Goal: Task Accomplishment & Management: Complete application form

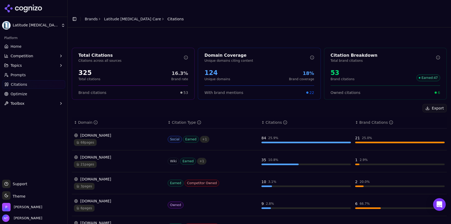
scroll to position [126, 0]
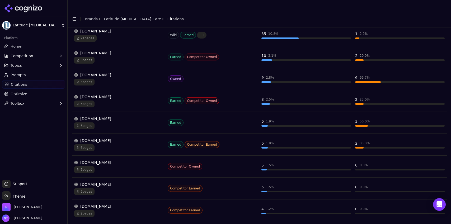
click at [89, 17] on link "Brands" at bounding box center [91, 19] width 13 height 4
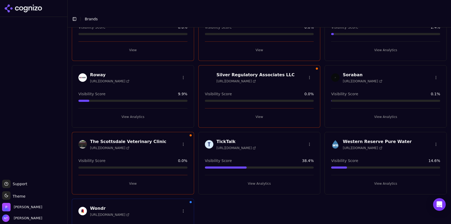
scroll to position [323, 0]
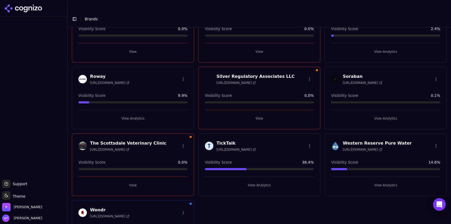
click at [388, 114] on button "View Analytics" at bounding box center [385, 118] width 109 height 8
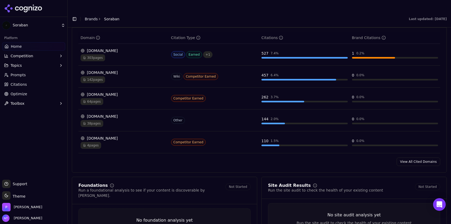
scroll to position [562, 0]
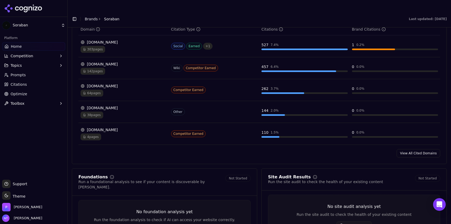
click at [416, 149] on link "View All Cited Domains" at bounding box center [418, 153] width 44 height 8
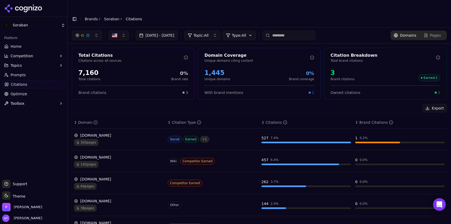
click at [299, 31] on input at bounding box center [288, 36] width 53 height 10
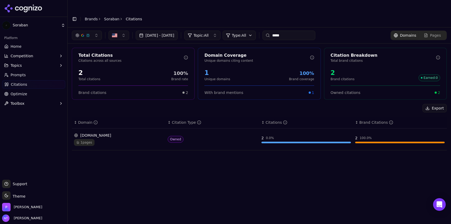
type input "*****"
click at [142, 139] on div "1 pages" at bounding box center [118, 142] width 89 height 7
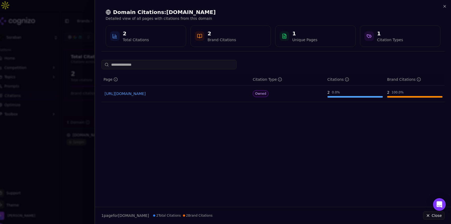
click at [133, 95] on link "https://soraban.com" at bounding box center [176, 93] width 143 height 5
click at [445, 5] on icon "button" at bounding box center [444, 6] width 4 height 4
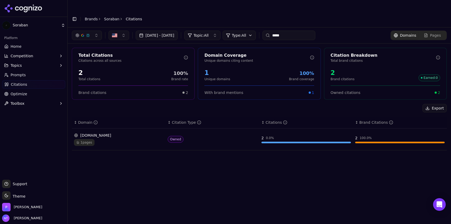
click at [94, 17] on link "Brands" at bounding box center [91, 19] width 13 height 4
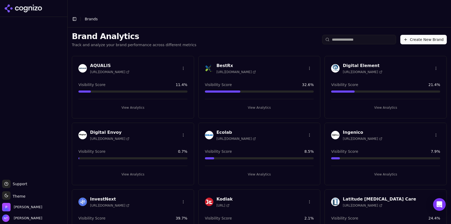
click at [422, 35] on button "Create New Brand" at bounding box center [423, 40] width 46 height 10
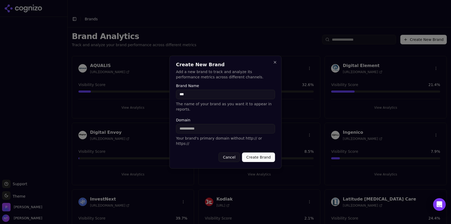
type input "**********"
click at [195, 127] on input "Domain" at bounding box center [225, 129] width 99 height 10
paste input "**********"
drag, startPoint x: 190, startPoint y: 129, endPoint x: 170, endPoint y: 128, distance: 20.3
click at [170, 128] on div "**********" at bounding box center [225, 112] width 112 height 113
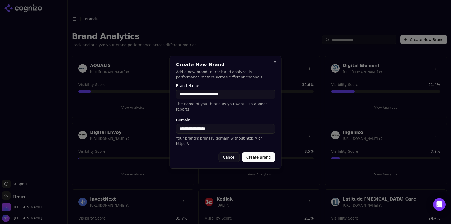
click at [220, 130] on input "**********" at bounding box center [225, 129] width 99 height 10
type input "**********"
click at [251, 153] on button "Create Brand" at bounding box center [258, 158] width 33 height 10
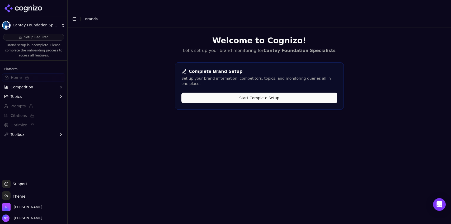
click at [263, 93] on button "Start Complete Setup" at bounding box center [259, 98] width 156 height 11
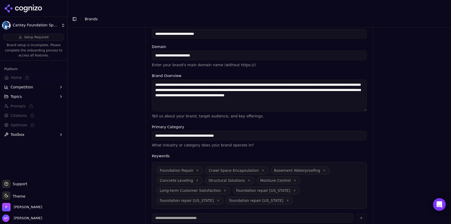
scroll to position [127, 0]
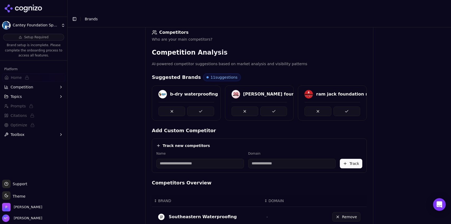
scroll to position [79, 0]
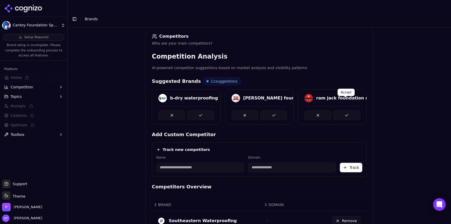
click at [344, 111] on button at bounding box center [346, 116] width 27 height 10
click at [202, 111] on button at bounding box center [200, 116] width 27 height 10
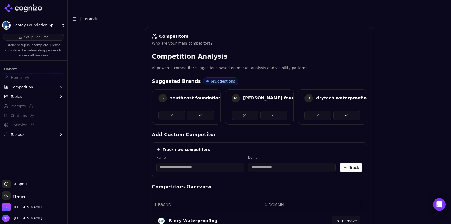
click at [202, 111] on button at bounding box center [200, 116] width 27 height 10
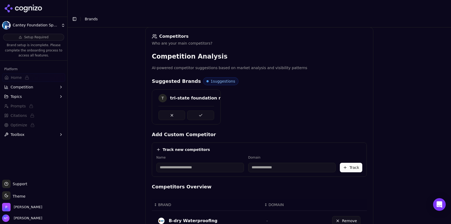
click at [202, 111] on button at bounding box center [200, 116] width 27 height 10
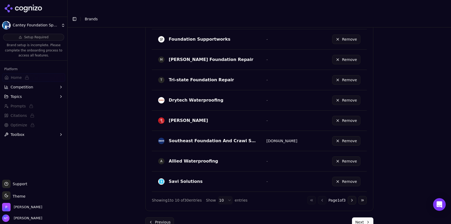
click at [355, 218] on button "Next" at bounding box center [362, 223] width 21 height 10
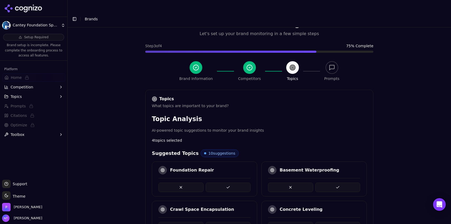
scroll to position [233, 0]
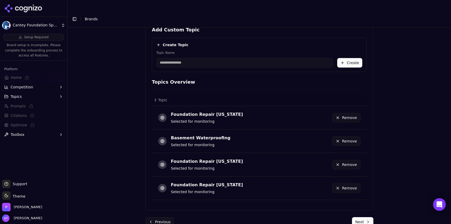
click at [358, 217] on button "Next" at bounding box center [362, 222] width 21 height 10
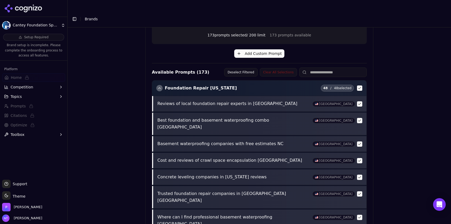
scroll to position [203, 0]
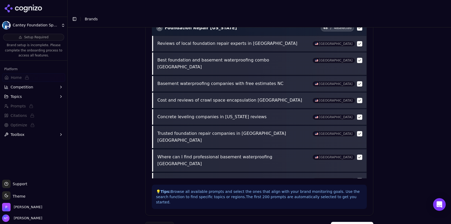
click at [350, 222] on button "Complete Setup" at bounding box center [352, 227] width 43 height 10
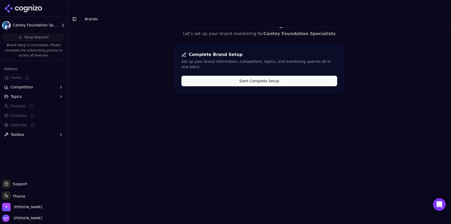
scroll to position [0, 0]
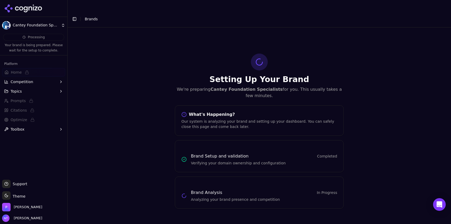
click at [74, 15] on button "Toggle Sidebar" at bounding box center [74, 18] width 7 height 7
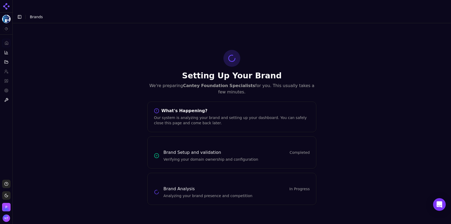
click at [34, 15] on span "Brands" at bounding box center [36, 17] width 13 height 4
click at [20, 13] on button "Toggle Sidebar" at bounding box center [19, 16] width 7 height 7
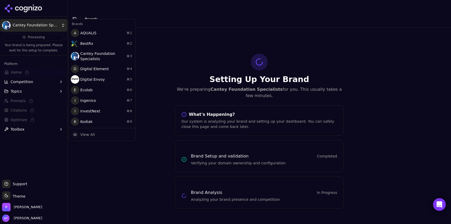
click at [27, 23] on html "Cantey Foundation Specialists Processing Your brand is being prepared. Please w…" at bounding box center [225, 117] width 451 height 235
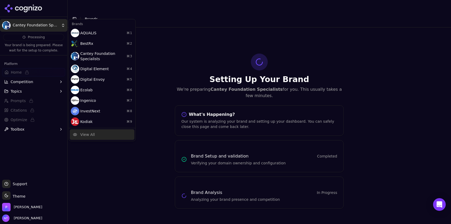
click at [104, 134] on div "View All" at bounding box center [102, 134] width 65 height 11
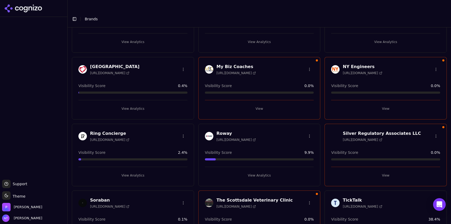
scroll to position [355, 0]
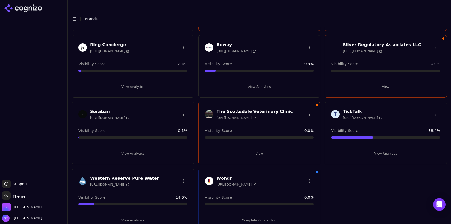
click at [381, 149] on button "View Analytics" at bounding box center [385, 153] width 109 height 8
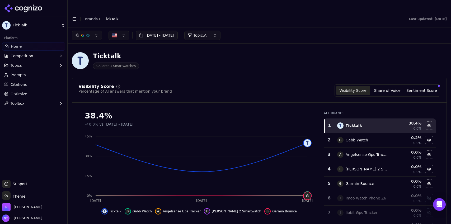
click at [27, 56] on span "Competition" at bounding box center [22, 55] width 23 height 5
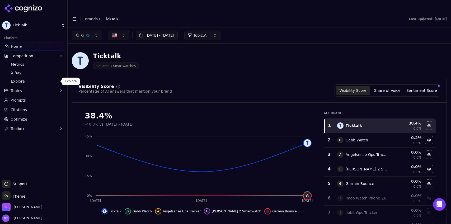
click at [35, 79] on span "Explore" at bounding box center [34, 81] width 46 height 5
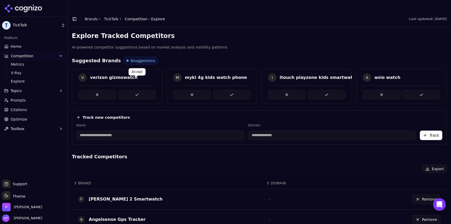
click at [137, 90] on button at bounding box center [137, 95] width 38 height 10
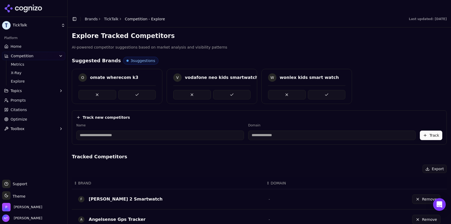
click at [137, 90] on button at bounding box center [137, 95] width 38 height 10
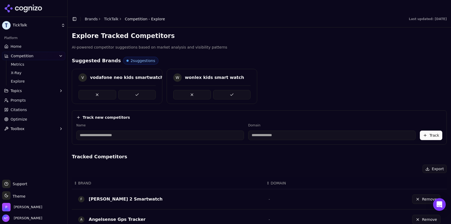
click at [137, 90] on button at bounding box center [137, 95] width 38 height 10
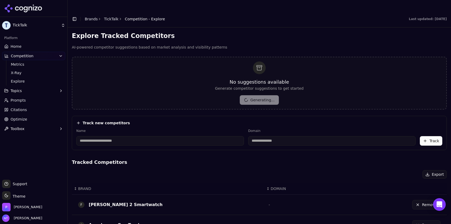
click at [20, 44] on link "Home" at bounding box center [33, 46] width 63 height 8
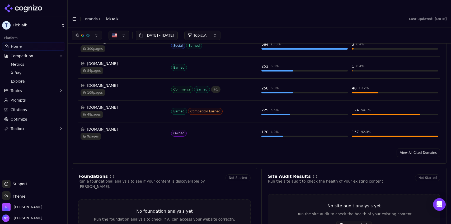
scroll to position [567, 0]
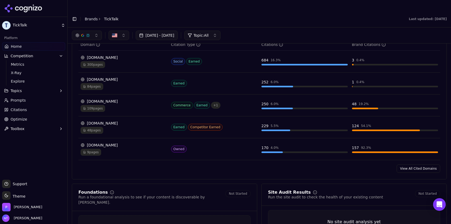
click at [415, 164] on link "View All Cited Domains" at bounding box center [418, 168] width 44 height 8
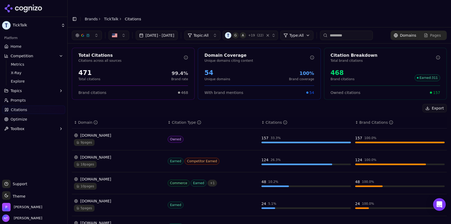
click at [107, 16] on link "TickTalk" at bounding box center [111, 18] width 15 height 5
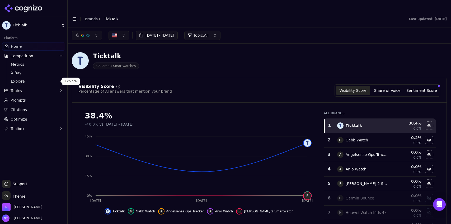
click at [27, 82] on span "Explore" at bounding box center [34, 81] width 46 height 5
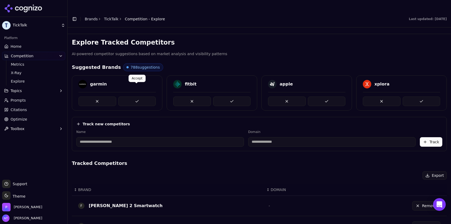
click at [139, 97] on button at bounding box center [137, 102] width 38 height 10
click at [321, 97] on button at bounding box center [327, 102] width 38 height 10
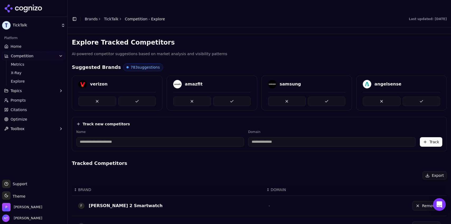
click at [321, 97] on button at bounding box center [327, 102] width 38 height 10
click at [323, 97] on button at bounding box center [327, 102] width 38 height 10
click at [138, 137] on input at bounding box center [160, 142] width 168 height 10
type input "****"
type input "*******"
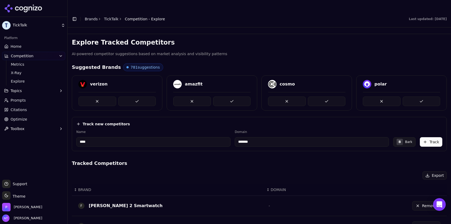
click at [429, 137] on button "Track" at bounding box center [431, 142] width 22 height 10
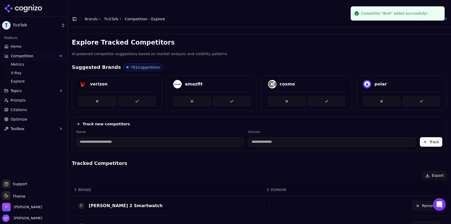
click at [137, 137] on input at bounding box center [160, 142] width 168 height 10
type input "**********"
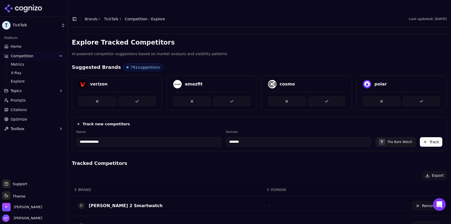
type input "*******"
click at [423, 137] on button "Track" at bounding box center [431, 142] width 22 height 10
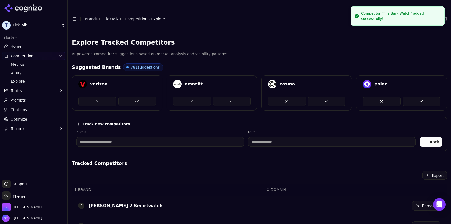
click at [19, 48] on span "Home" at bounding box center [16, 46] width 11 height 5
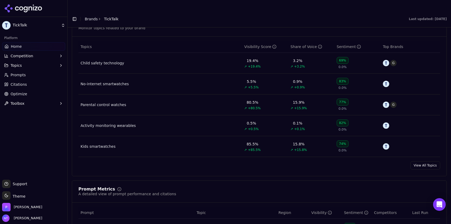
scroll to position [234, 0]
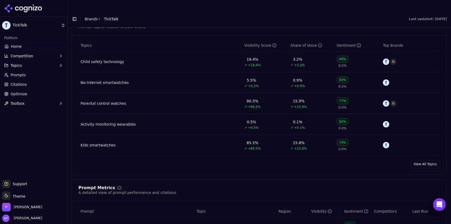
click at [102, 143] on div "Kids smartwatches" at bounding box center [98, 145] width 35 height 5
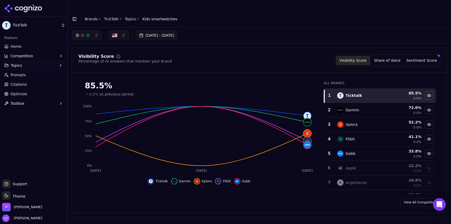
click at [125, 16] on link "Topics" at bounding box center [130, 18] width 11 height 5
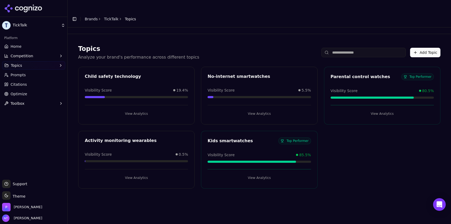
click at [108, 16] on link "TickTalk" at bounding box center [111, 18] width 15 height 5
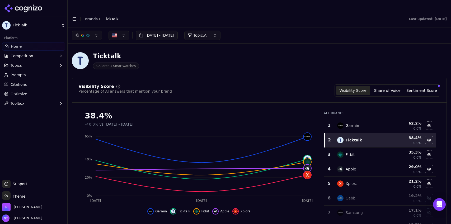
drag, startPoint x: 434, startPoint y: 125, endPoint x: 432, endPoint y: 138, distance: 12.8
click at [432, 138] on div "All Brands 1 Garmin 62.2 % 0.0% 2 Ticktalk 38.4 % 0.0% 3 Fitbit 35.3 % 0.0% 4 A…" at bounding box center [379, 165] width 121 height 117
click at [85, 17] on link "Brands" at bounding box center [91, 19] width 13 height 4
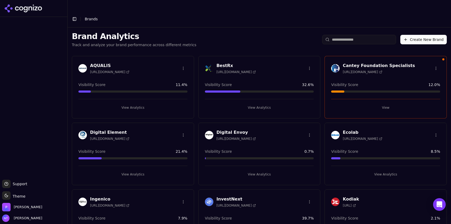
click at [426, 35] on button "Create New Brand" at bounding box center [423, 40] width 46 height 10
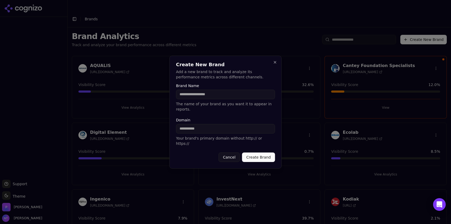
click at [217, 131] on input "Domain" at bounding box center [225, 129] width 99 height 10
paste input "**********"
type input "**********"
click at [192, 97] on input "Brand Name" at bounding box center [225, 95] width 99 height 10
type input "********"
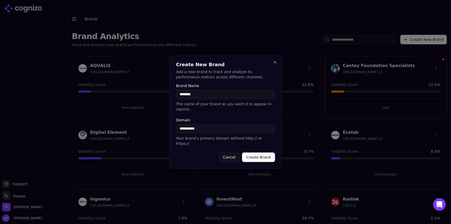
click at [262, 153] on button "Create Brand" at bounding box center [258, 158] width 33 height 10
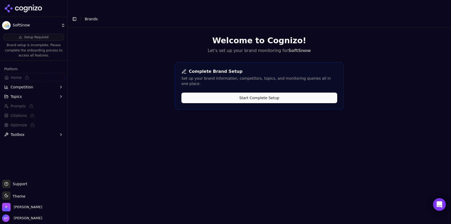
click at [262, 93] on button "Start Complete Setup" at bounding box center [259, 98] width 156 height 11
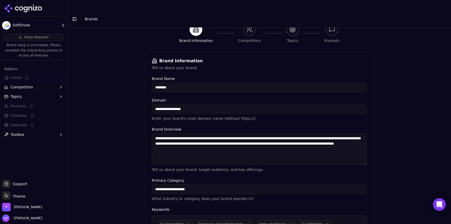
scroll to position [117, 0]
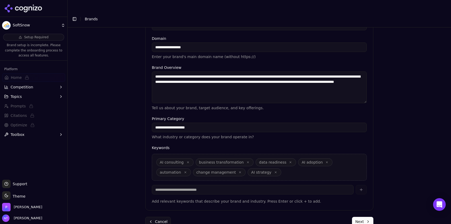
click at [363, 217] on button "Next" at bounding box center [362, 222] width 21 height 10
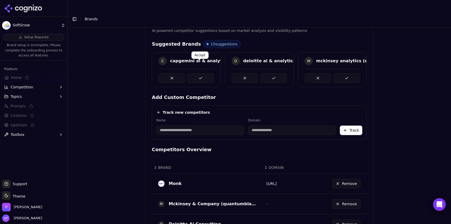
click at [202, 73] on button at bounding box center [200, 78] width 27 height 10
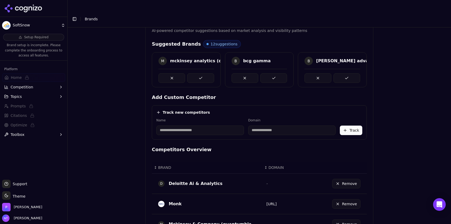
click at [202, 73] on button at bounding box center [200, 78] width 27 height 10
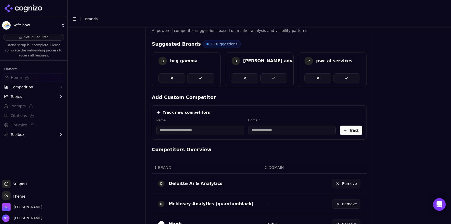
click at [202, 73] on button at bounding box center [200, 78] width 27 height 10
click at [260, 73] on button at bounding box center [273, 78] width 27 height 10
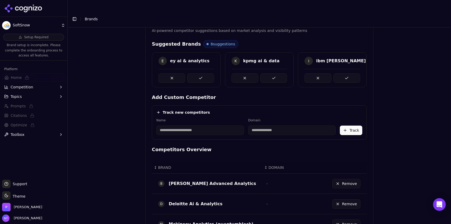
click at [202, 73] on button at bounding box center [200, 78] width 27 height 10
click at [260, 73] on button at bounding box center [273, 78] width 27 height 10
click at [202, 73] on button at bounding box center [200, 78] width 27 height 10
click at [260, 73] on button at bounding box center [273, 78] width 27 height 10
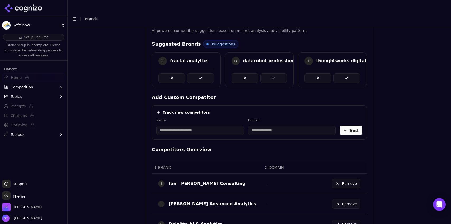
click at [202, 73] on button at bounding box center [200, 78] width 27 height 10
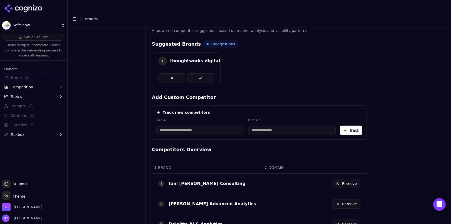
click at [202, 73] on button at bounding box center [200, 78] width 27 height 10
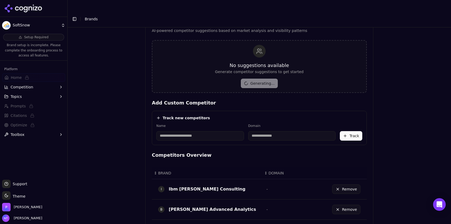
scroll to position [307, 0]
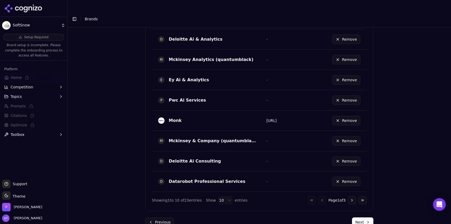
click at [362, 218] on button "Next" at bounding box center [362, 223] width 21 height 10
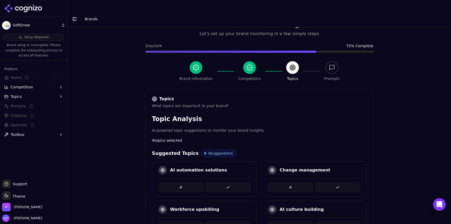
scroll to position [233, 0]
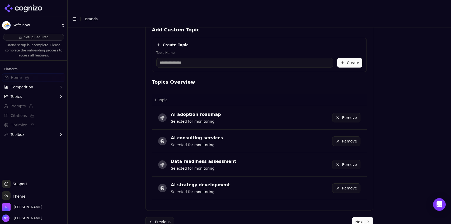
click at [362, 217] on button "Next" at bounding box center [362, 222] width 21 height 10
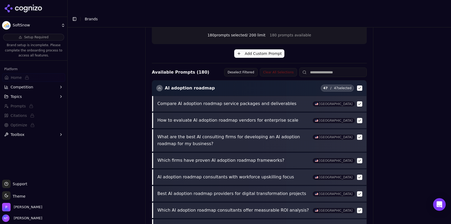
scroll to position [203, 0]
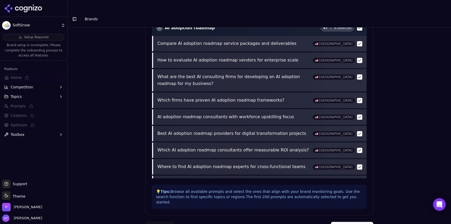
click at [352, 222] on button "Complete Setup" at bounding box center [352, 227] width 43 height 10
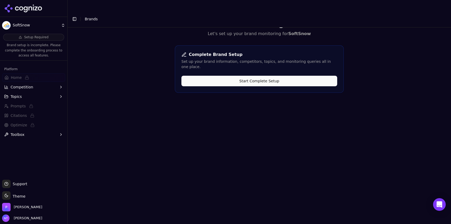
scroll to position [0, 0]
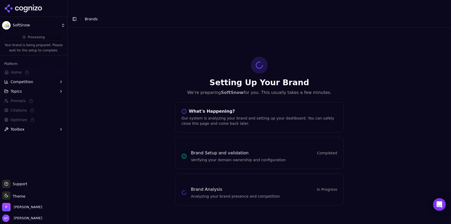
click at [75, 15] on button "Toggle Sidebar" at bounding box center [74, 18] width 7 height 7
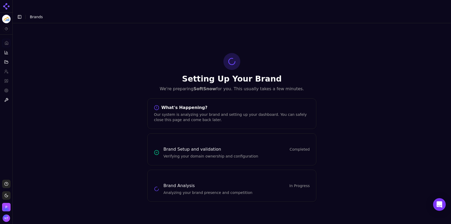
click at [18, 13] on button "Toggle Sidebar" at bounding box center [19, 16] width 7 height 7
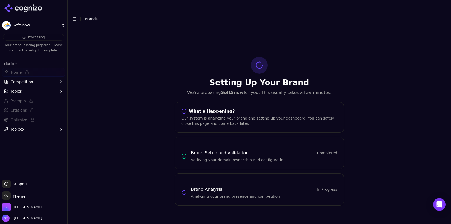
click at [49, 26] on html "SoftSnow Processing Your brand is being prepared. Please wait for the setup to …" at bounding box center [225, 117] width 451 height 235
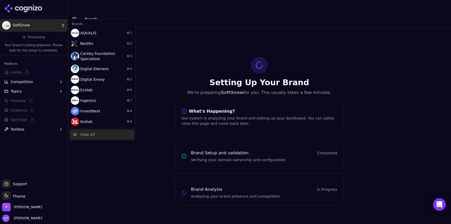
click at [89, 136] on div "View All" at bounding box center [87, 134] width 15 height 5
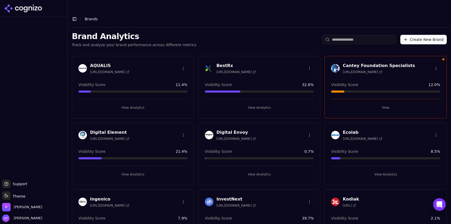
click at [219, 27] on div "Brand Analytics Track and analyze your brand performance across different metri…" at bounding box center [259, 39] width 383 height 24
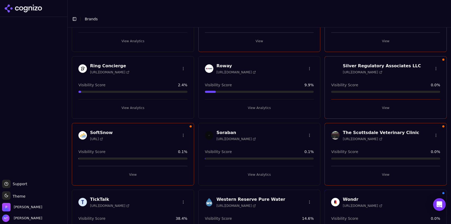
scroll to position [328, 0]
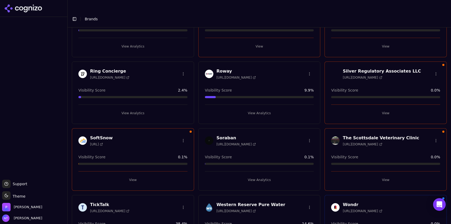
click at [138, 176] on button "View" at bounding box center [132, 180] width 109 height 8
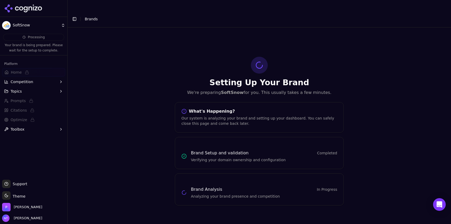
click at [76, 15] on button "Toggle Sidebar" at bounding box center [74, 18] width 7 height 7
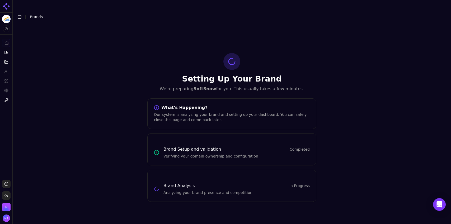
click at [22, 13] on button "Toggle Sidebar" at bounding box center [19, 16] width 7 height 7
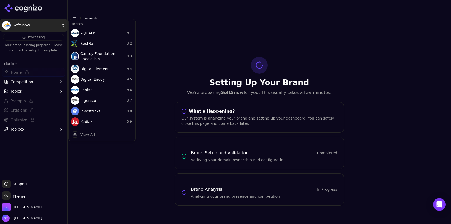
click at [30, 29] on html "SoftSnow Processing Your brand is being prepared. Please wait for the setup to …" at bounding box center [225, 117] width 451 height 235
click at [95, 29] on div "AQUALIS ⌘ 1" at bounding box center [102, 33] width 65 height 11
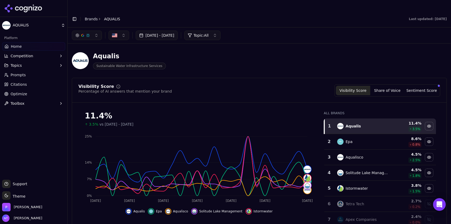
click at [89, 17] on link "Brands" at bounding box center [91, 19] width 13 height 4
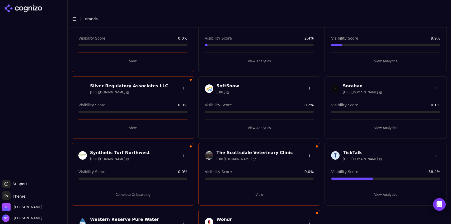
scroll to position [381, 0]
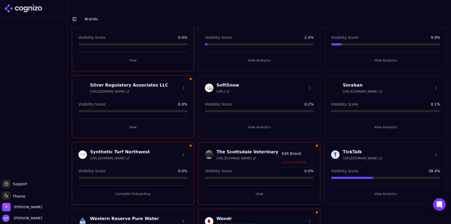
click at [308, 144] on html "Support Support Toggle theme Theme [PERSON_NAME] Tower Toggle Sidebar Brands Br…" at bounding box center [225, 117] width 451 height 235
click at [419, 144] on html "Support Support Toggle theme Theme [PERSON_NAME] Tower Toggle Sidebar Brands Br…" at bounding box center [225, 117] width 451 height 235
click at [433, 144] on html "Support Support Toggle theme Theme [PERSON_NAME] Tower Toggle Sidebar Brands Br…" at bounding box center [225, 117] width 451 height 235
click at [393, 131] on html "Support Support Toggle theme Theme [PERSON_NAME] Tower Toggle Sidebar Brands Br…" at bounding box center [225, 117] width 451 height 235
click at [306, 76] on html "Support Support Toggle theme Theme [PERSON_NAME] Tower Toggle Sidebar Brands Br…" at bounding box center [225, 117] width 451 height 235
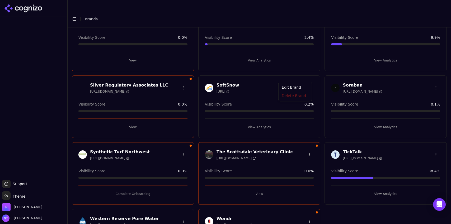
click at [255, 116] on html "Support Support Toggle theme Theme [PERSON_NAME] Tower Toggle Sidebar Brands Br…" at bounding box center [225, 117] width 451 height 235
click at [255, 123] on button "View Analytics" at bounding box center [259, 127] width 109 height 8
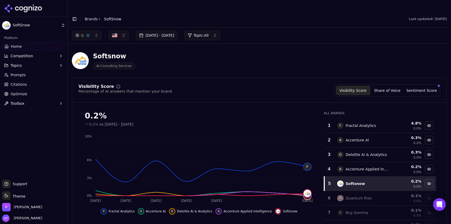
click at [30, 55] on span "Competition" at bounding box center [22, 55] width 23 height 5
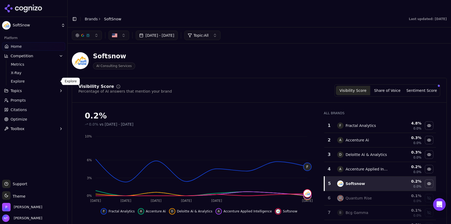
click at [29, 84] on link "Explore" at bounding box center [34, 81] width 50 height 7
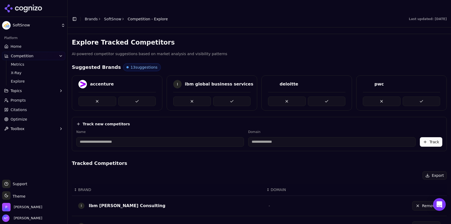
click at [136, 94] on div "accenture" at bounding box center [117, 92] width 91 height 35
click at [134, 97] on button at bounding box center [137, 102] width 38 height 10
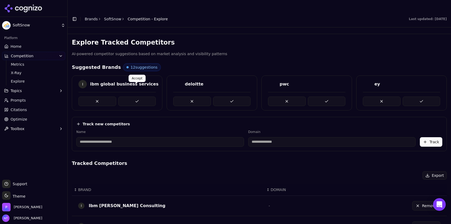
click at [138, 97] on button at bounding box center [137, 102] width 38 height 10
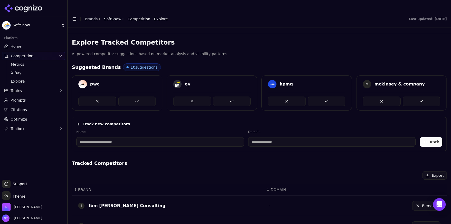
click at [138, 97] on button at bounding box center [137, 102] width 38 height 10
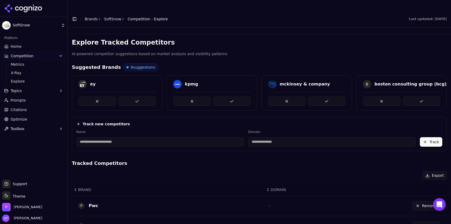
click at [138, 97] on button at bounding box center [137, 102] width 38 height 10
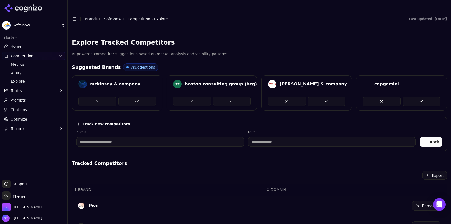
click at [138, 97] on button at bounding box center [137, 102] width 38 height 10
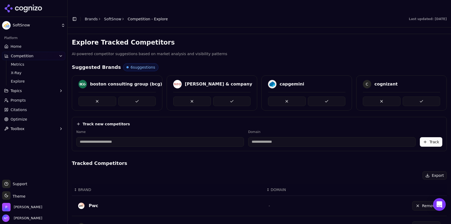
click at [138, 97] on button at bounding box center [137, 102] width 38 height 10
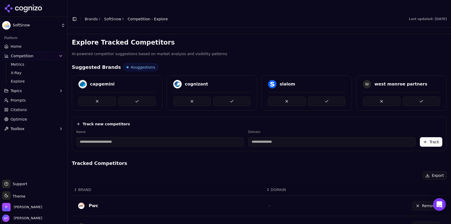
click at [138, 97] on button at bounding box center [137, 102] width 38 height 10
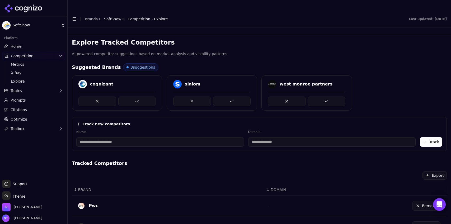
click at [138, 97] on button at bounding box center [137, 102] width 38 height 10
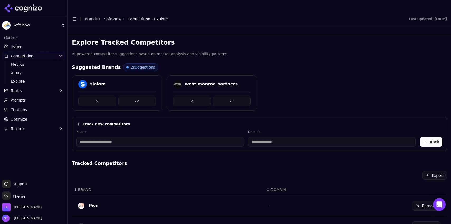
click at [138, 97] on button at bounding box center [137, 102] width 38 height 10
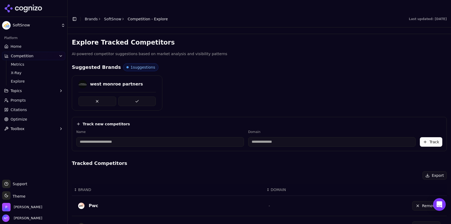
click at [138, 97] on button at bounding box center [137, 102] width 38 height 10
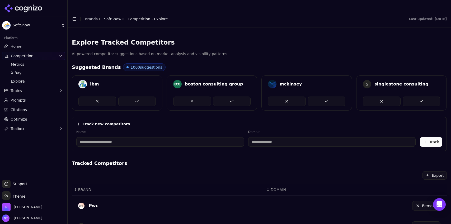
click at [115, 137] on input at bounding box center [160, 142] width 168 height 10
type input "**********"
click at [425, 137] on button "Track" at bounding box center [431, 142] width 22 height 10
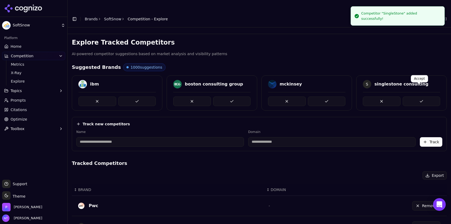
click at [412, 97] on button at bounding box center [422, 102] width 38 height 10
click at [327, 97] on button at bounding box center [327, 102] width 38 height 10
click at [231, 97] on button at bounding box center [232, 102] width 38 height 10
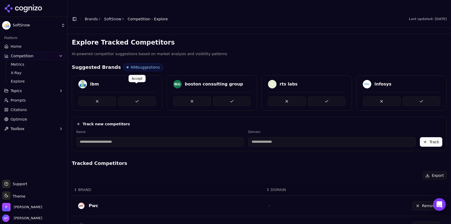
click at [134, 97] on button at bounding box center [137, 102] width 38 height 10
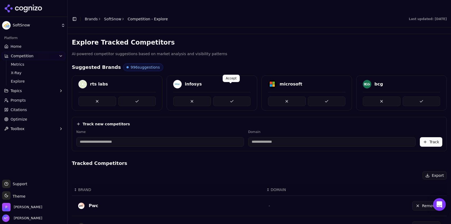
click at [223, 97] on button at bounding box center [232, 102] width 38 height 10
click at [136, 97] on button at bounding box center [137, 102] width 38 height 10
click at [229, 97] on button at bounding box center [232, 102] width 38 height 10
click at [26, 48] on link "Home" at bounding box center [33, 46] width 63 height 8
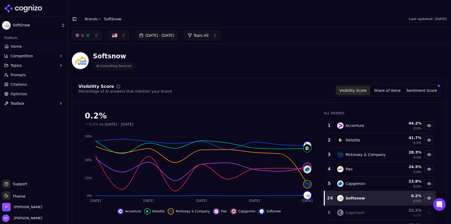
click at [90, 17] on link "Brands" at bounding box center [91, 19] width 13 height 4
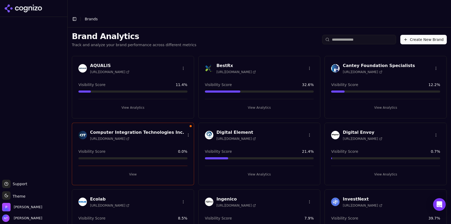
click at [71, 15] on button "Toggle Sidebar" at bounding box center [74, 18] width 7 height 7
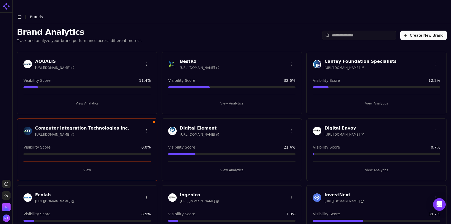
click at [21, 13] on button "Toggle Sidebar" at bounding box center [19, 16] width 7 height 7
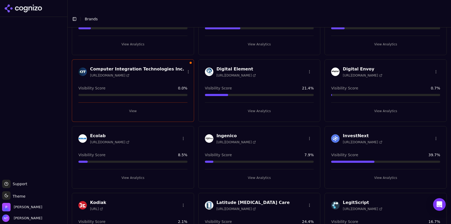
scroll to position [63, 0]
click at [433, 62] on html "Support Support Toggle theme Theme [PERSON_NAME] Tower Toggle Sidebar Brands Br…" at bounding box center [225, 117] width 451 height 235
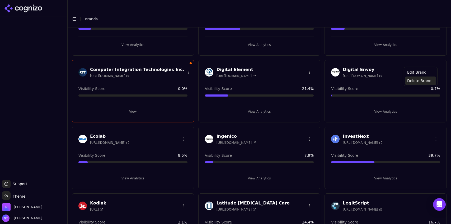
click at [418, 81] on div "Delete Brand" at bounding box center [420, 81] width 31 height 8
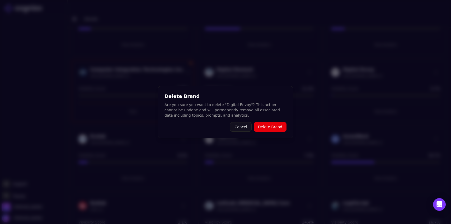
click at [279, 125] on button "Delete Brand" at bounding box center [270, 127] width 33 height 10
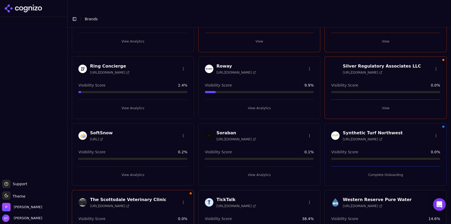
scroll to position [334, 0]
click at [261, 103] on button "View Analytics" at bounding box center [259, 107] width 109 height 8
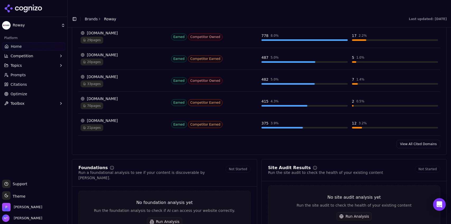
scroll to position [554, 0]
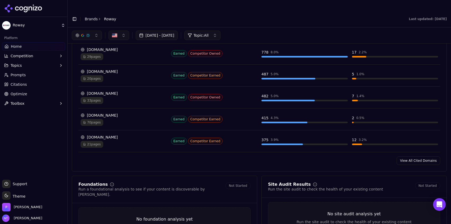
click at [412, 157] on link "View All Cited Domains" at bounding box center [418, 161] width 44 height 8
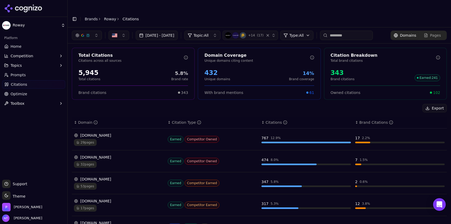
click at [121, 133] on div "[DOMAIN_NAME] 29 pages" at bounding box center [118, 139] width 89 height 13
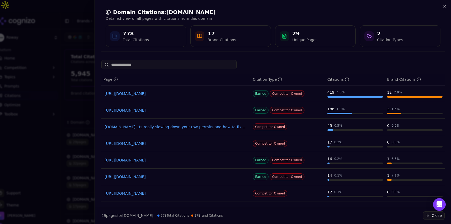
click at [153, 67] on input at bounding box center [168, 65] width 135 height 10
type input "*"
click at [443, 10] on div "Domain Citations: [DOMAIN_NAME] Detailed view of all pages with citations from …" at bounding box center [272, 27] width 343 height 47
click at [444, 9] on div "Domain Citations: [DOMAIN_NAME] Detailed view of all pages with citations from …" at bounding box center [272, 27] width 343 height 47
click at [444, 7] on icon "button" at bounding box center [444, 6] width 4 height 4
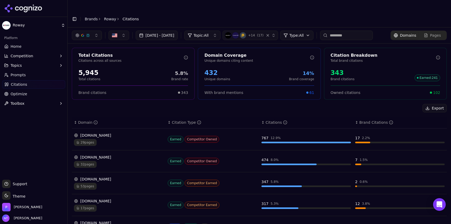
click at [106, 16] on link "Roway" at bounding box center [110, 18] width 12 height 5
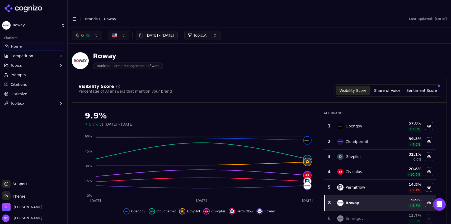
click at [89, 17] on link "Brands" at bounding box center [91, 19] width 13 height 4
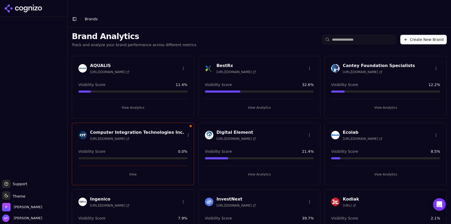
click at [130, 103] on button "View Analytics" at bounding box center [132, 107] width 109 height 8
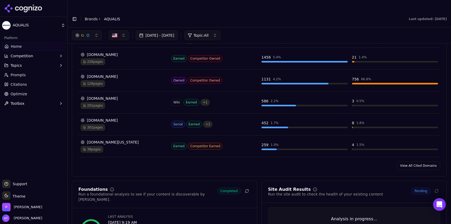
scroll to position [567, 0]
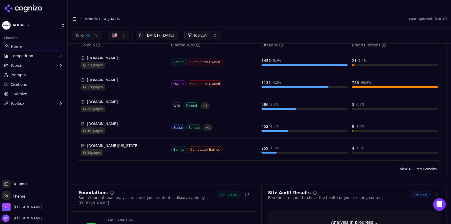
click at [412, 165] on link "View All Cited Domains" at bounding box center [418, 169] width 44 height 8
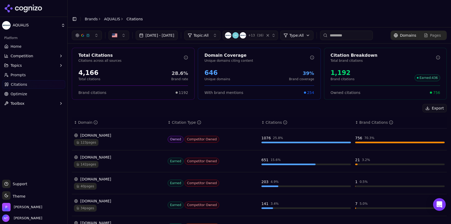
click at [354, 31] on input at bounding box center [346, 36] width 53 height 10
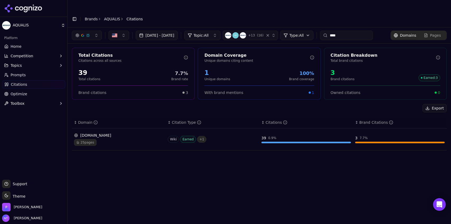
type input "****"
click at [135, 133] on div "[DOMAIN_NAME] 25 pages" at bounding box center [118, 139] width 89 height 13
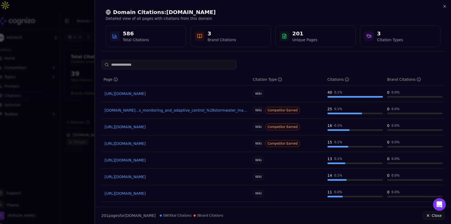
click at [180, 66] on input at bounding box center [168, 65] width 135 height 10
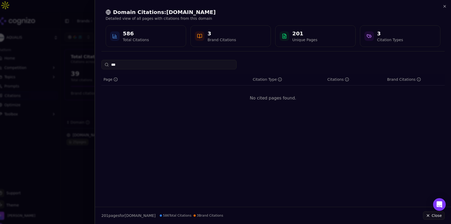
type input "****"
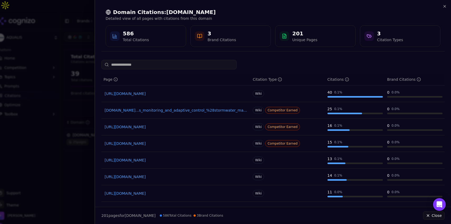
click at [404, 80] on div "Brand Citations" at bounding box center [404, 79] width 34 height 5
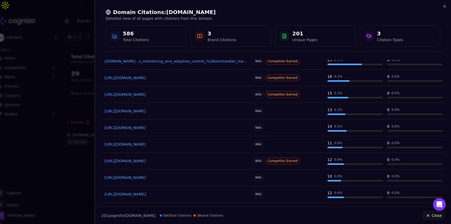
scroll to position [65, 0]
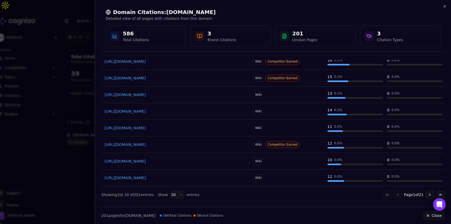
click at [165, 193] on div "Show 10 entries" at bounding box center [178, 195] width 41 height 8
click at [170, 194] on body "AQUALIS Platform Home Competition Topics Prompts Citations Optimize Toolbox Sup…" at bounding box center [225, 117] width 451 height 235
click at [444, 6] on icon "button" at bounding box center [444, 6] width 4 height 4
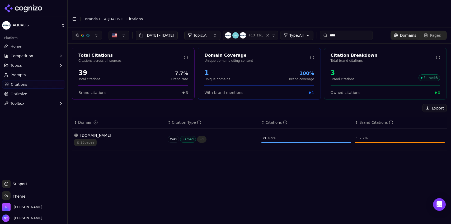
click at [109, 16] on link "AQUALIS" at bounding box center [112, 18] width 16 height 5
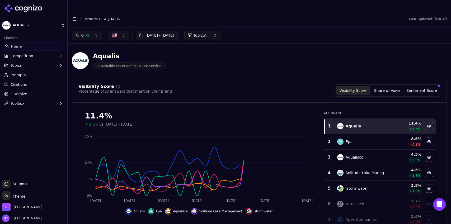
click at [90, 17] on link "Brands" at bounding box center [91, 19] width 13 height 4
